Goal: Entertainment & Leisure: Consume media (video, audio)

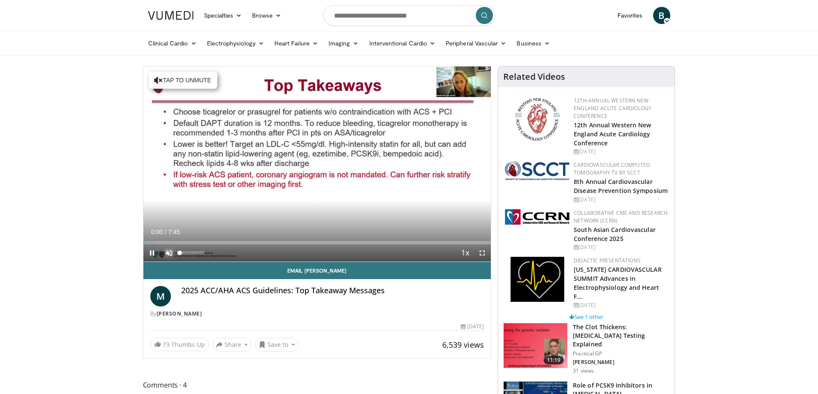
click at [168, 251] on span "Video Player" at bounding box center [169, 253] width 17 height 17
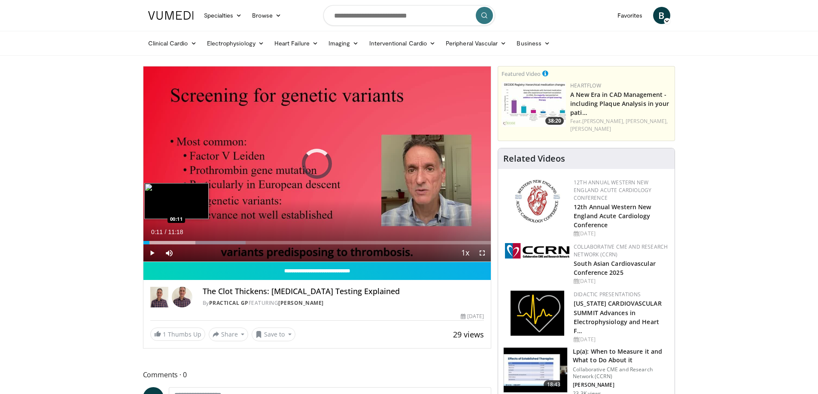
click at [149, 244] on div "02:15" at bounding box center [146, 242] width 6 height 3
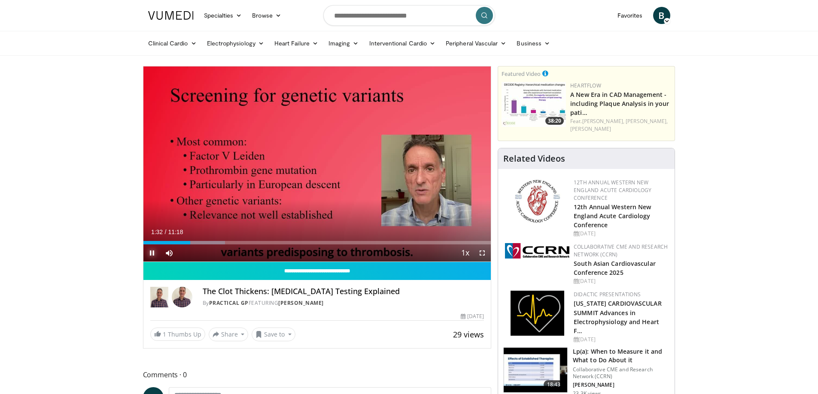
click at [148, 253] on span "Video Player" at bounding box center [151, 253] width 17 height 17
click at [148, 251] on span "Video Player" at bounding box center [151, 253] width 17 height 17
